Goal: Task Accomplishment & Management: Use online tool/utility

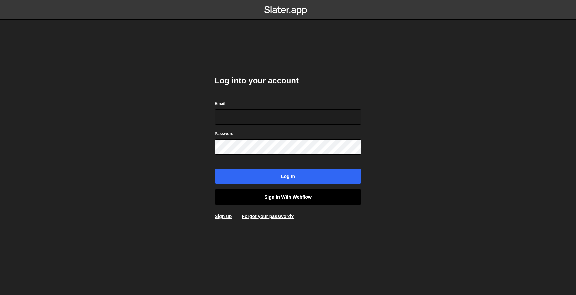
click at [278, 195] on link "Sign in with Webflow" at bounding box center [288, 196] width 147 height 15
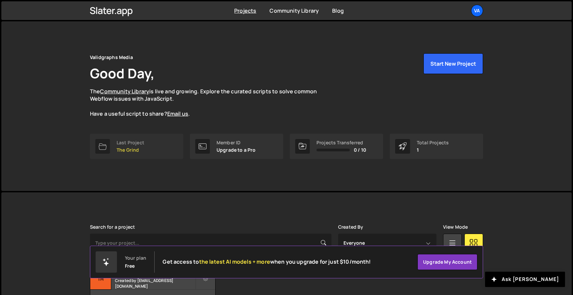
click at [143, 143] on div "Last Project" at bounding box center [131, 142] width 28 height 5
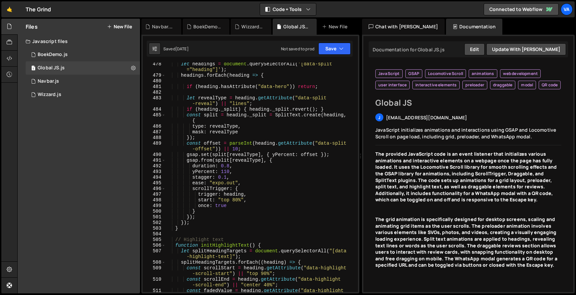
scroll to position [3037, 0]
click at [54, 90] on div "1 Wizzard.js 0" at bounding box center [83, 94] width 114 height 13
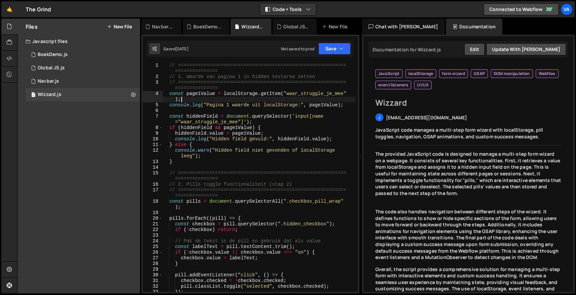
click at [244, 101] on div "// =========================================================== =============== …" at bounding box center [258, 186] width 193 height 246
type textarea "}"
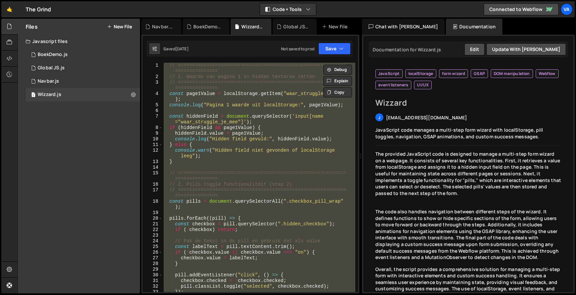
click at [208, 211] on div "// =========================================================== =============== …" at bounding box center [258, 177] width 193 height 229
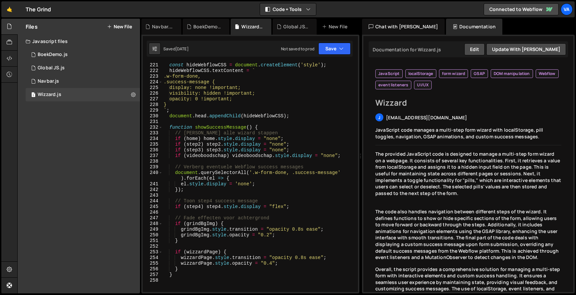
scroll to position [1466, 0]
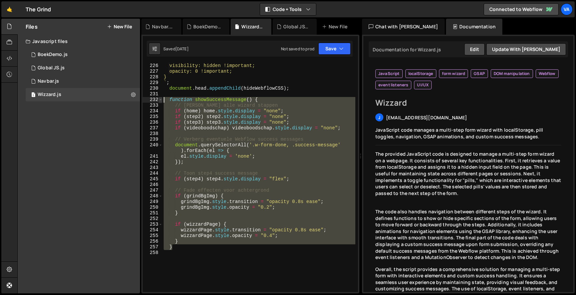
drag, startPoint x: 179, startPoint y: 247, endPoint x: 159, endPoint y: 98, distance: 150.2
click at [159, 98] on div "225 226 227 228 229 230 231 232 233 234 235 236 237 238 239 240 241 242 243 244…" at bounding box center [250, 177] width 215 height 229
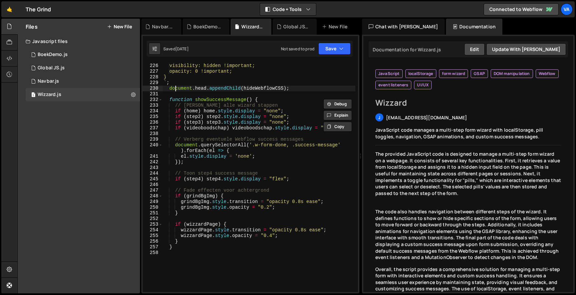
click at [174, 91] on div "display: none !important; visibility: hidden !important; opacity: 0 !important;…" at bounding box center [258, 177] width 193 height 241
type textarea "document.head.appendChild(hideWebflowCSS);"
click at [173, 96] on div "display: none !important; visibility: hidden !important; opacity: 0 !important;…" at bounding box center [258, 177] width 193 height 241
type textarea "/*"
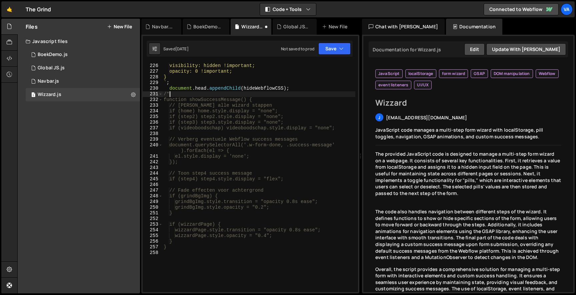
click at [187, 259] on div "display: none !important; visibility: hidden !important; opacity: 0 !important;…" at bounding box center [258, 177] width 193 height 241
type textarea "*/"
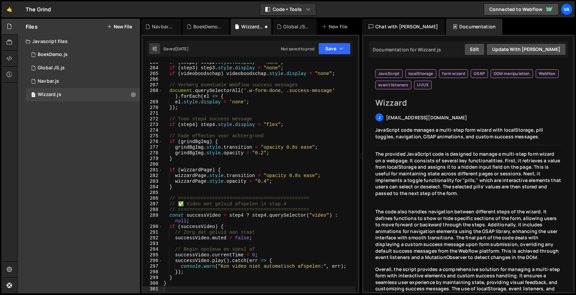
click at [325, 56] on div "Saved [DATE] Not saved to prod Upgrade to Edit Save Save to Staging S Saved [DA…" at bounding box center [250, 49] width 206 height 16
click at [327, 53] on button "Save" at bounding box center [334, 49] width 32 height 12
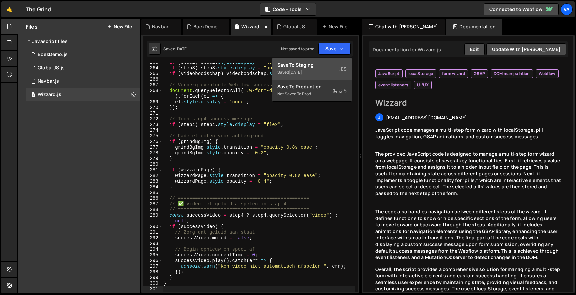
click at [318, 67] on div "Save to Staging S" at bounding box center [311, 65] width 69 height 7
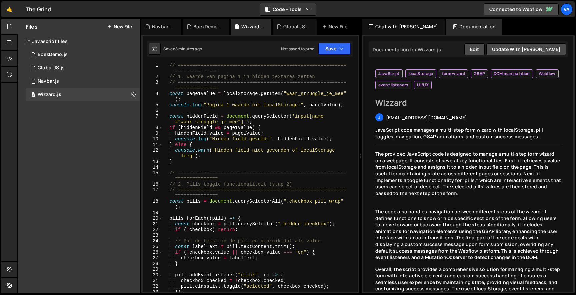
scroll to position [0, 0]
click at [85, 53] on div "1 BoekDemo.js 0" at bounding box center [83, 54] width 114 height 13
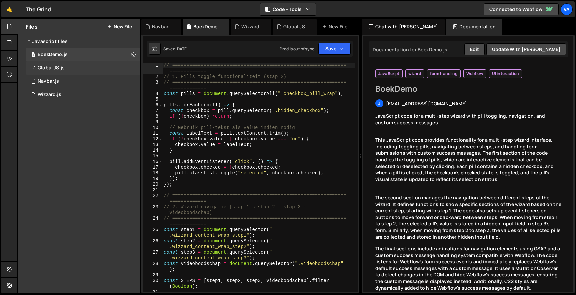
click at [72, 65] on div "1 Global JS.js 0" at bounding box center [83, 67] width 114 height 13
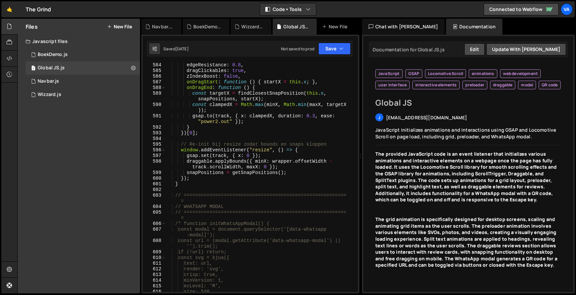
scroll to position [3722, 0]
type textarea "const targetX = findClosestSnapPosition(this.x, snapPositions, startX);"
click at [309, 96] on div "edgeResistance : 0.8 , dragClickables : true , zIndexBoost : false , onDragStar…" at bounding box center [260, 181] width 190 height 241
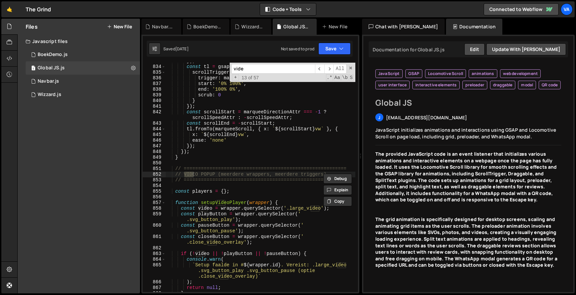
scroll to position [5458, 0]
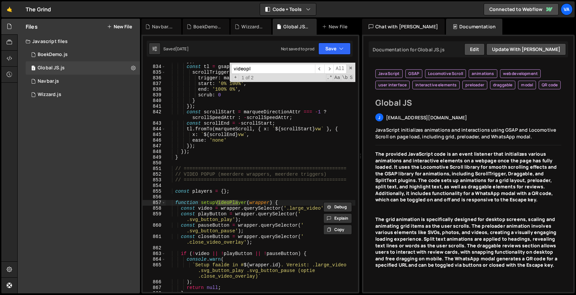
type input "videopl"
drag, startPoint x: 309, startPoint y: 96, endPoint x: 249, endPoint y: 236, distance: 152.4
click at [249, 236] on div "}) ; const tl = gsap . timeline ({ scrollTrigger : { trigger : marquee , start …" at bounding box center [260, 178] width 190 height 241
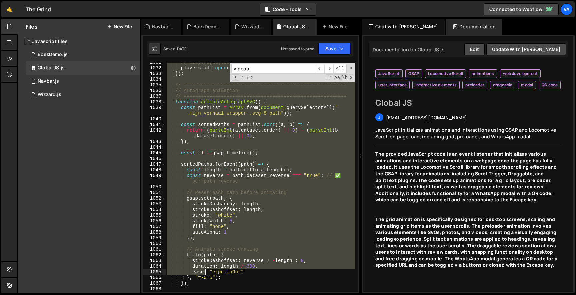
scroll to position [6703, 0]
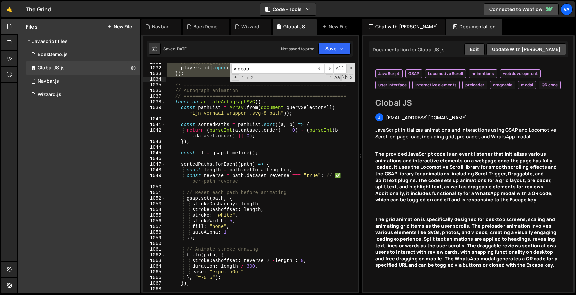
drag, startPoint x: 173, startPoint y: 84, endPoint x: 205, endPoint y: 79, distance: 32.1
click at [205, 79] on div "// players[id].open(); players [ id ] . open ( trigger . getAttribute ( 'data-y…" at bounding box center [260, 180] width 190 height 241
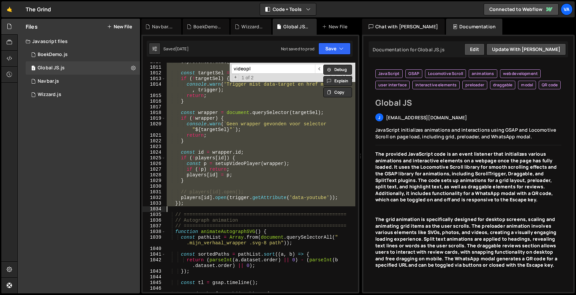
scroll to position [0, 0]
click at [249, 133] on div "e . preventDefault ( ) ; const targetSel = getTargetSelector ( trigger ) ; if (…" at bounding box center [260, 177] width 190 height 229
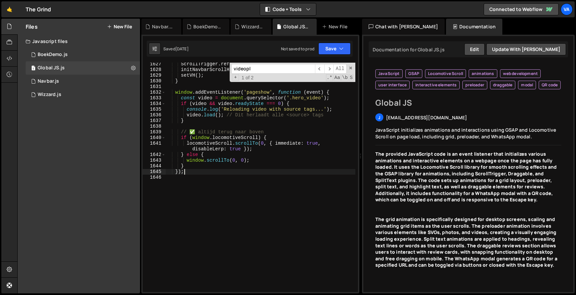
click at [202, 172] on div "ScrollTrigger . refresh ( ) ; initNavbarScrollHide ( ) ; setVH ( ) ; } window .…" at bounding box center [260, 181] width 190 height 241
type textarea "});"
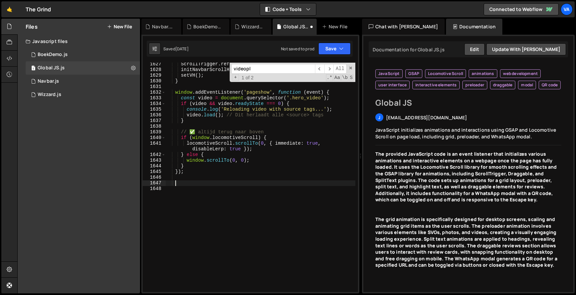
paste textarea
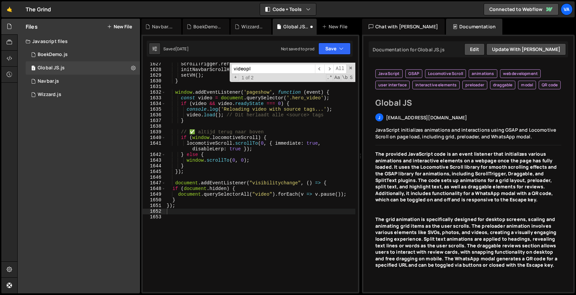
click at [330, 42] on div "Saved [DATE] Not saved to prod Upgrade to Edit Save Save to Staging S Saved [DA…" at bounding box center [250, 49] width 206 height 16
click at [328, 49] on button "Save" at bounding box center [334, 49] width 32 height 12
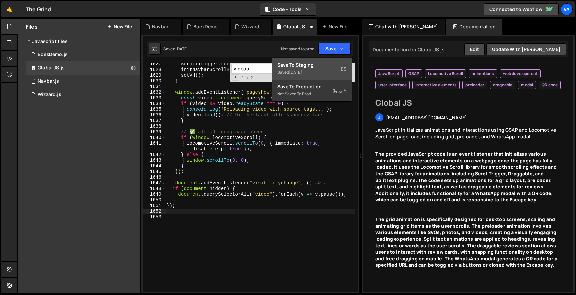
click at [320, 63] on div "Save to Staging S" at bounding box center [311, 65] width 69 height 7
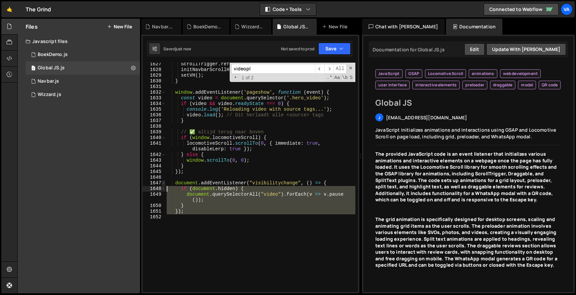
drag, startPoint x: 196, startPoint y: 217, endPoint x: 162, endPoint y: 184, distance: 47.6
click at [162, 184] on div "1627 1628 1629 1630 1631 1632 1633 1634 1635 1636 1637 1638 1639 1640 1641 1642…" at bounding box center [250, 177] width 215 height 229
type textarea "document.addEventListener("visibilitychange", () => { if (document.hidden) {"
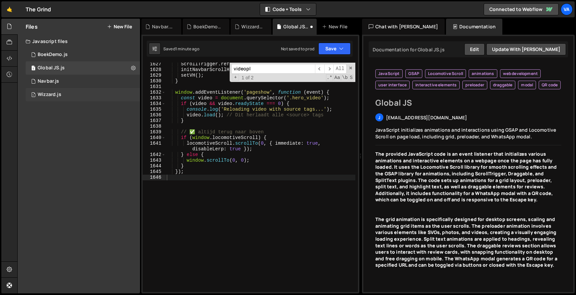
click at [58, 91] on div "1 Wizzard.js 0" at bounding box center [83, 94] width 114 height 13
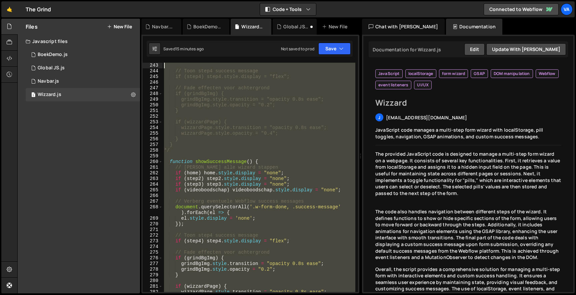
scroll to position [1529, 0]
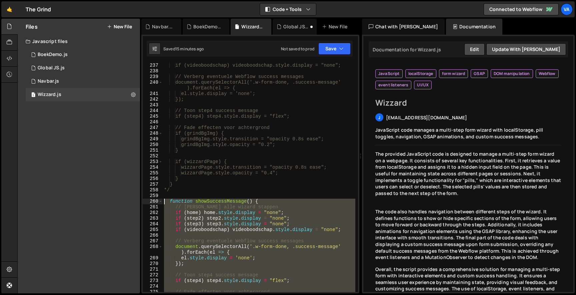
drag, startPoint x: 179, startPoint y: 236, endPoint x: 150, endPoint y: 201, distance: 45.6
click at [150, 201] on div "} 237 238 239 240 241 242 243 244 245 246 247 248 249 250 251 252 253 254 255 2…" at bounding box center [250, 177] width 215 height 229
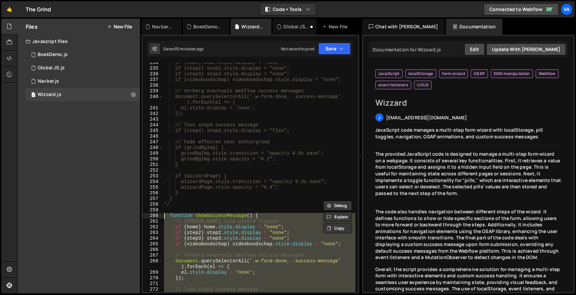
scroll to position [1514, 0]
type textarea "}"
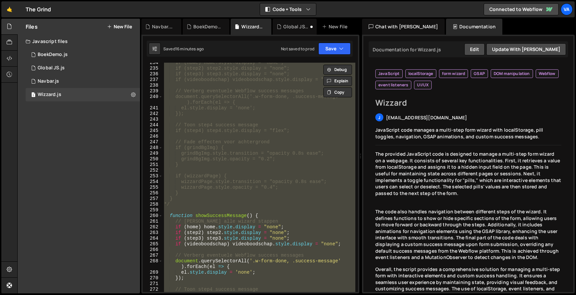
click at [250, 213] on div "if (home) home.style.display = "none"; if (step2) step2.style.display = "none";…" at bounding box center [259, 177] width 193 height 229
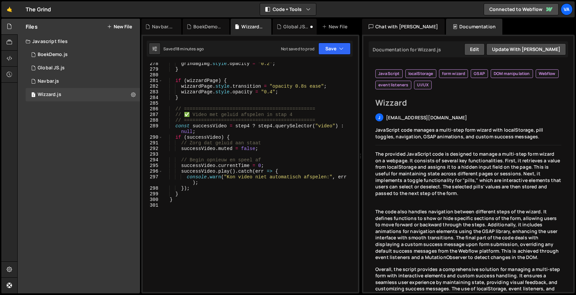
scroll to position [1772, 0]
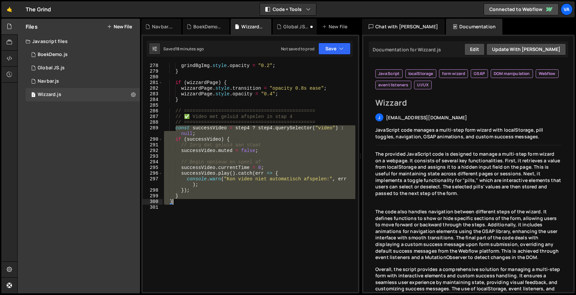
drag, startPoint x: 175, startPoint y: 128, endPoint x: 186, endPoint y: 201, distance: 74.5
click at [186, 201] on div "grindBgImg . style . transition = "opacity 0.8s ease" ; grindBgImg . style . op…" at bounding box center [259, 177] width 193 height 241
paste textarea
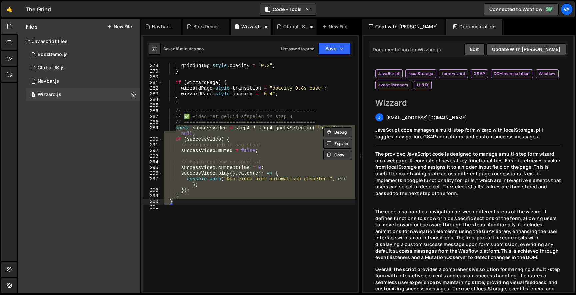
type textarea "}"
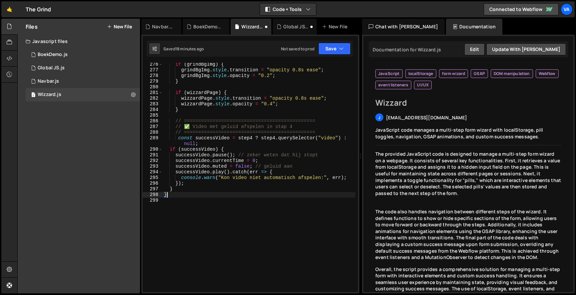
scroll to position [1762, 0]
click at [325, 45] on button "Save" at bounding box center [334, 49] width 32 height 12
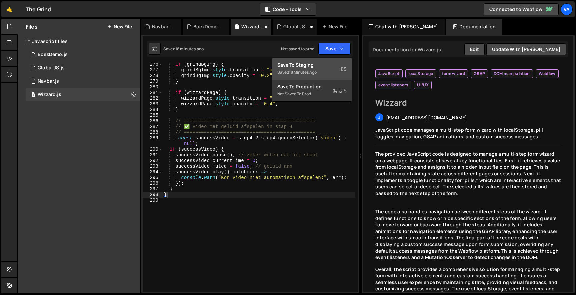
click at [314, 71] on div "18 minutes ago" at bounding box center [303, 72] width 28 height 6
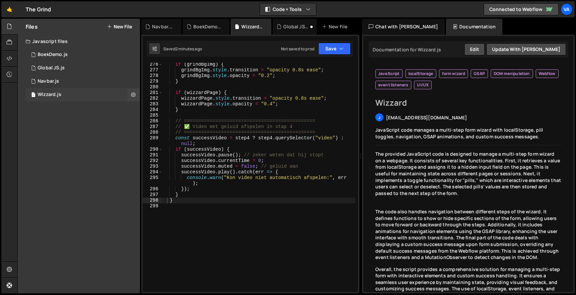
click at [66, 92] on div "1 Wizzard.js 0" at bounding box center [83, 94] width 114 height 13
click at [208, 213] on div "if ( grindBgImg ) { grindBgImg . style . transition = "opacity 0.8s ease" ; gri…" at bounding box center [259, 182] width 193 height 241
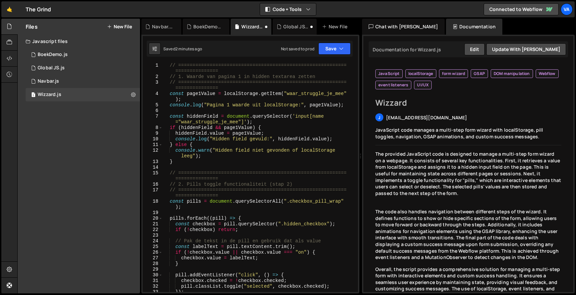
scroll to position [0, 0]
click at [170, 65] on div "// =========================================================== =============== …" at bounding box center [259, 186] width 193 height 246
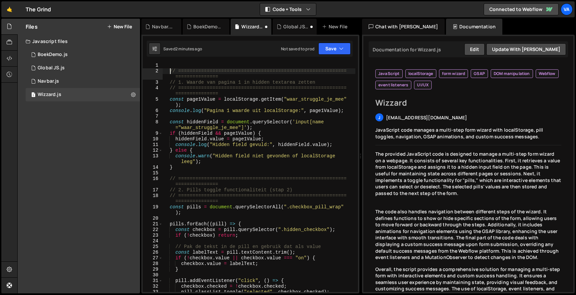
scroll to position [0, 1]
type textarea "// =========================================================================="
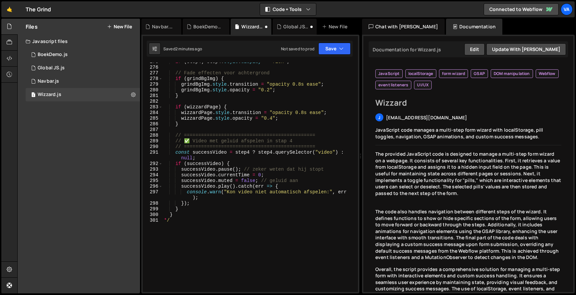
scroll to position [1766, 0]
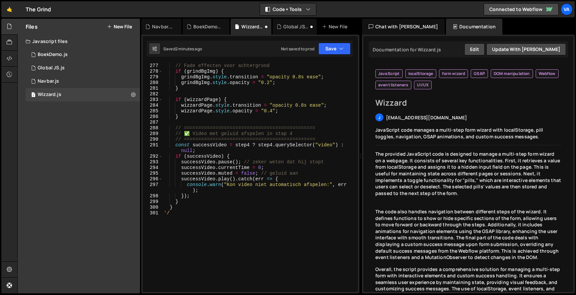
click at [173, 212] on div "// Fade effecten voor achtergrond if ( grindBgImg ) { grindBgImg . style . tran…" at bounding box center [259, 177] width 193 height 241
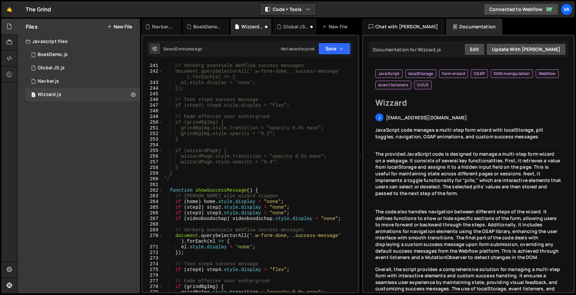
scroll to position [1518, 0]
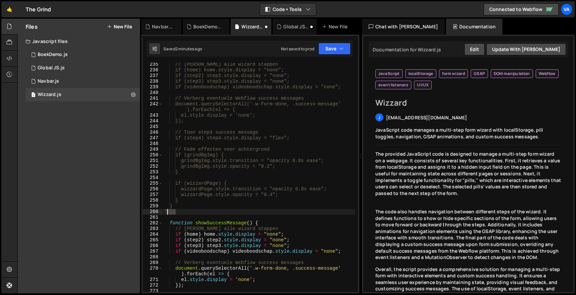
drag, startPoint x: 178, startPoint y: 213, endPoint x: 149, endPoint y: 213, distance: 29.0
click at [149, 213] on div "*/ 235 236 237 238 239 240 241 242 243 244 245 246 247 248 249 250 251 252 253 …" at bounding box center [250, 177] width 215 height 229
type textarea "*/"
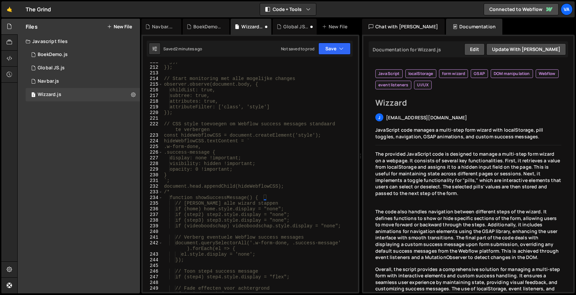
scroll to position [1380, 0]
drag, startPoint x: 177, startPoint y: 192, endPoint x: 146, endPoint y: 192, distance: 31.3
click at [162, 192] on div "} 211 212 213 214 215 216 217 218 219 220 221 222 223 224 225 226 227 228 229 2…" at bounding box center [250, 177] width 215 height 229
type textarea "/*"
type textarea "document.head.appendChild(hideWebflowCSS);"
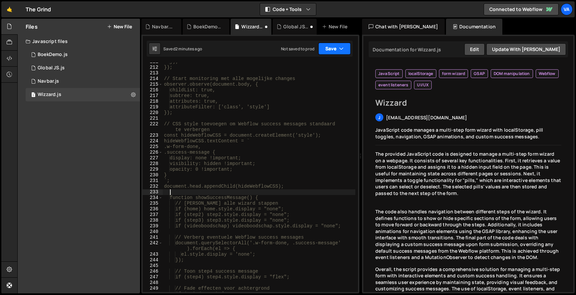
click at [331, 44] on button "Save" at bounding box center [334, 49] width 32 height 12
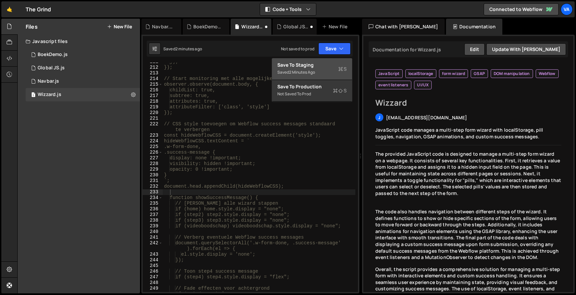
click at [306, 192] on div "}); }); // Start monitoring met alle mogelijke changes observer.observe(documen…" at bounding box center [259, 179] width 193 height 241
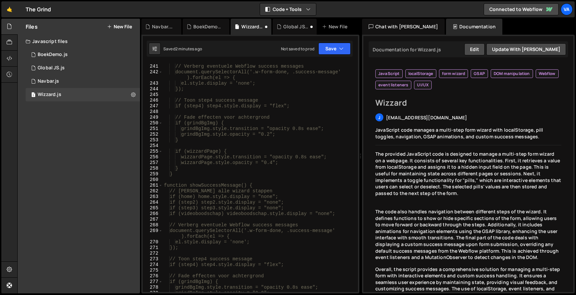
scroll to position [1797, 0]
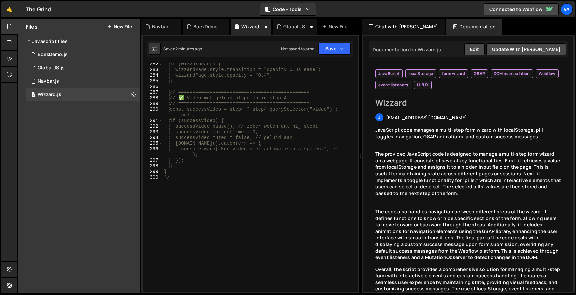
click at [196, 197] on div "if (wizzardPage) { wizzardPage.style.transition = "opacity 0.8s ease"; wizzardP…" at bounding box center [259, 181] width 193 height 241
type textarea "*/"
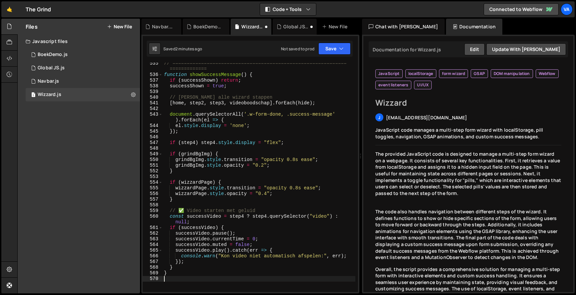
scroll to position [3422, 0]
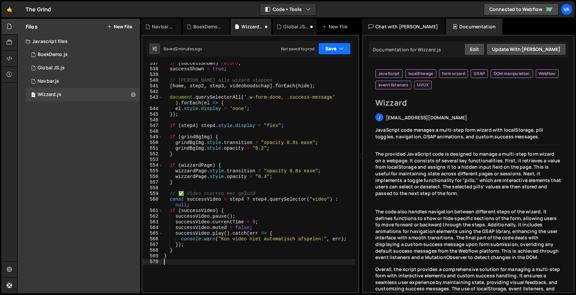
click at [328, 46] on button "Save" at bounding box center [334, 49] width 32 height 12
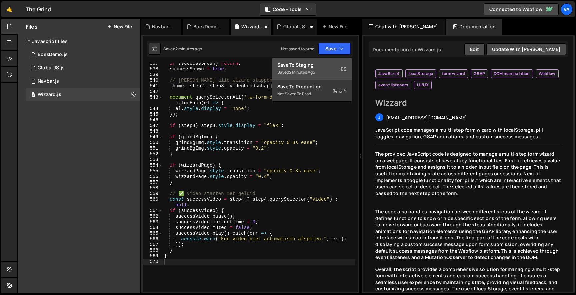
click at [315, 66] on div "Save to Staging S" at bounding box center [311, 65] width 69 height 7
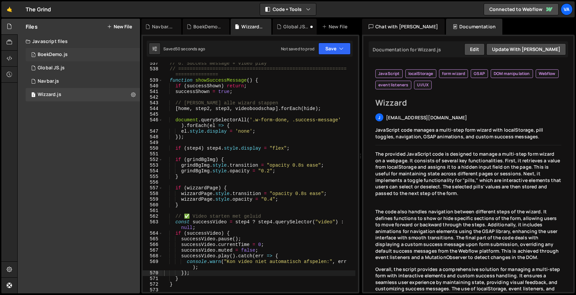
click at [86, 56] on div "1 BoekDemo.js 0" at bounding box center [83, 54] width 114 height 13
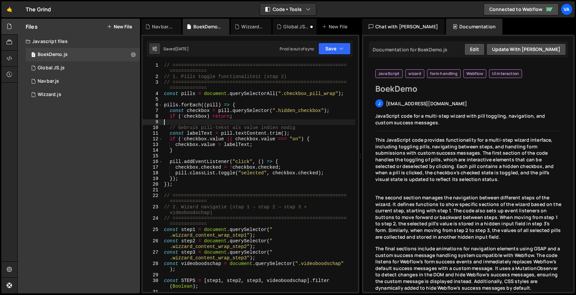
click at [226, 121] on div "// ============================================================= ============= …" at bounding box center [259, 186] width 193 height 246
type textarea "}"
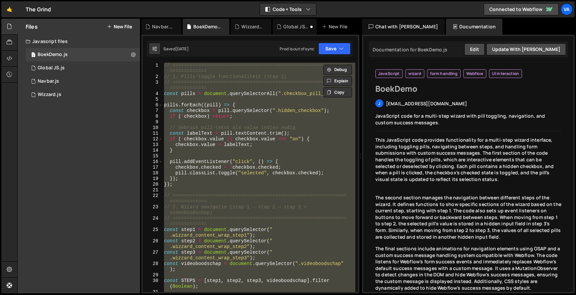
click at [226, 121] on div "// ============================================================= ============= …" at bounding box center [259, 177] width 193 height 229
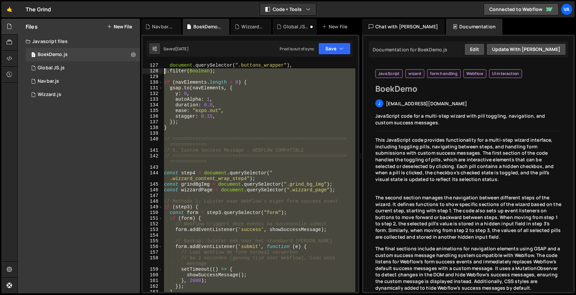
scroll to position [838, 0]
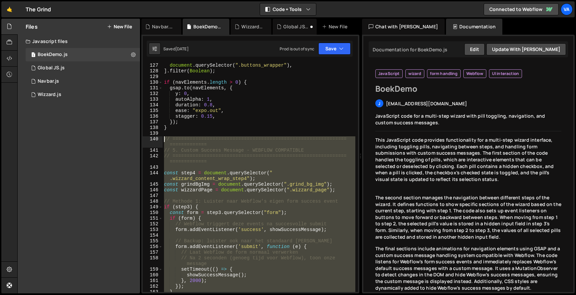
drag, startPoint x: 173, startPoint y: 180, endPoint x: 159, endPoint y: 137, distance: 45.2
click at [159, 137] on div "127 128 129 130 131 132 133 134 135 136 137 138 139 140 141 142 143 144 145 146…" at bounding box center [250, 177] width 215 height 229
type textarea "// ========================================================================== /…"
paste textarea
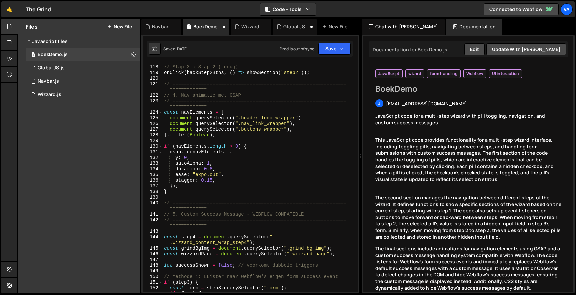
scroll to position [784, 0]
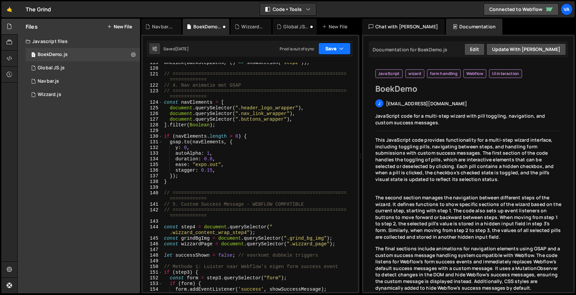
click at [332, 48] on button "Save" at bounding box center [334, 49] width 32 height 12
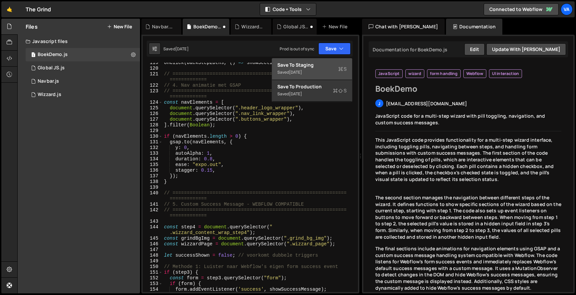
click at [321, 66] on div "Save to Staging S" at bounding box center [311, 65] width 69 height 7
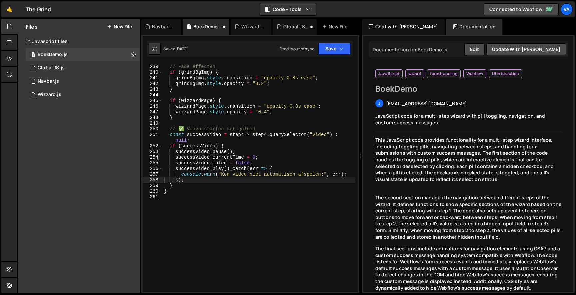
scroll to position [1522, 0]
